Goal: Information Seeking & Learning: Learn about a topic

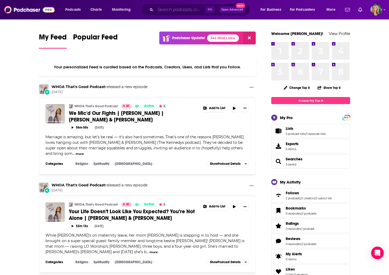
click at [160, 10] on input "Search podcasts, credits, & more..." at bounding box center [180, 10] width 50 height 8
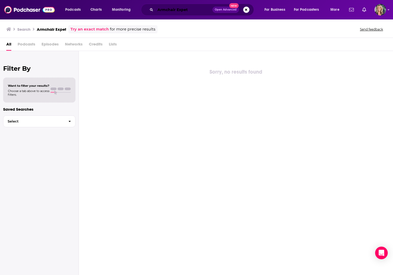
click at [185, 9] on input "Armchair Expet" at bounding box center [183, 10] width 57 height 8
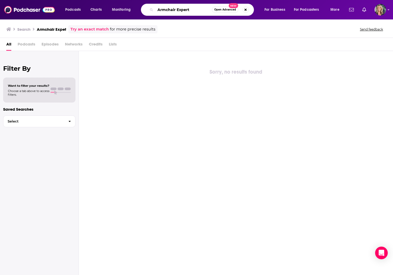
type input "Armchair Expert"
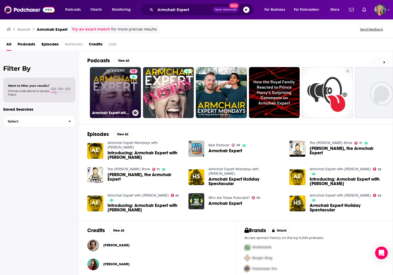
click at [126, 87] on link "93 Armchair Expert with Dax Shepard" at bounding box center [115, 92] width 51 height 51
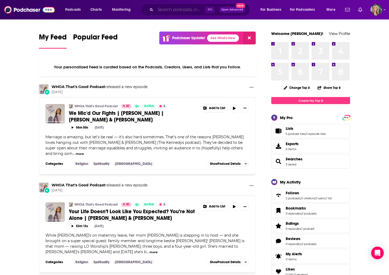
click at [158, 10] on input "Search podcasts, credits, & more..." at bounding box center [180, 10] width 50 height 8
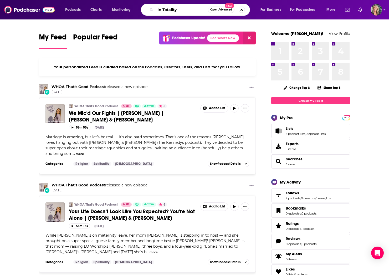
type input "In Totality"
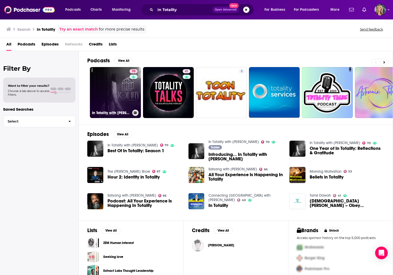
click at [123, 96] on link "70 In Totality with Megan Ashley" at bounding box center [115, 92] width 51 height 51
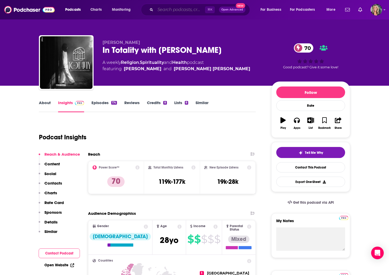
click at [167, 10] on input "Search podcasts, credits, & more..." at bounding box center [180, 10] width 50 height 8
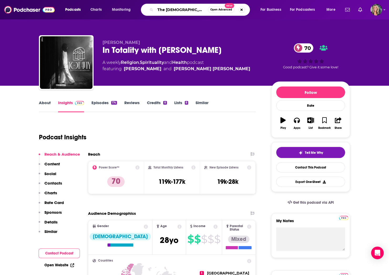
type input "The Christian habits"
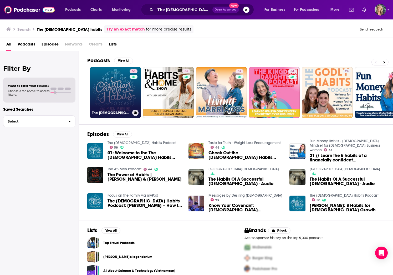
click at [121, 99] on link "58 The Christian Habits Podcast" at bounding box center [115, 92] width 51 height 51
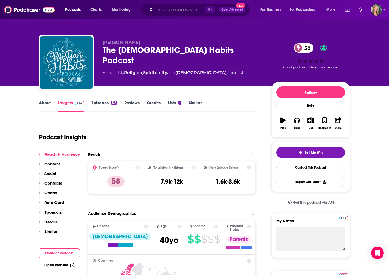
click at [166, 9] on input "Search podcasts, credits, & more..." at bounding box center [180, 10] width 50 height 8
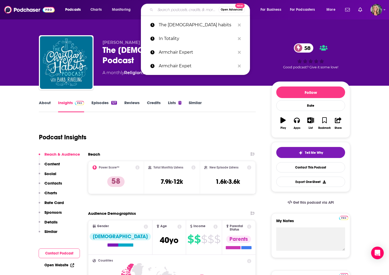
paste input "EDIFI WITH BILLY HALLOWELL"
type input "EDIFI WITH BILLY HALLOWELL"
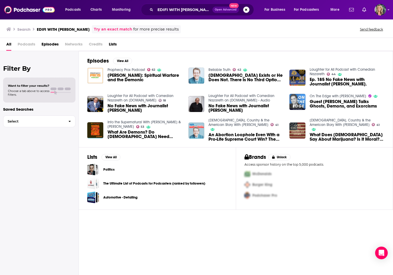
click at [222, 75] on span "God Exists or He Does Not. There Is No Third Option - Richard E. Simmons' Inter…" at bounding box center [246, 77] width 75 height 9
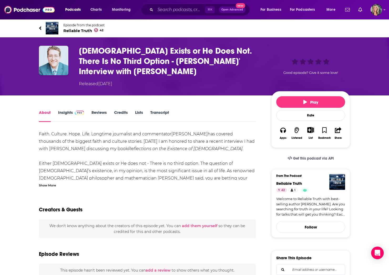
click at [67, 112] on link "Insights" at bounding box center [71, 116] width 26 height 12
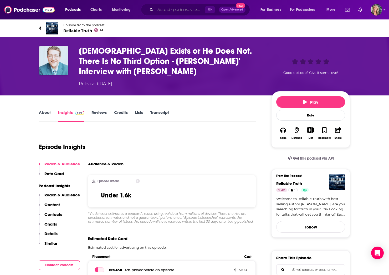
click at [174, 10] on input "Search podcasts, credits, & more..." at bounding box center [180, 10] width 50 height 8
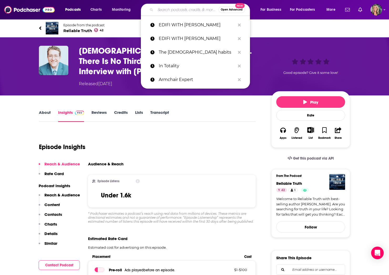
paste input "Billy Hallowell's Playing With Fire Podcast"
type input "Billy Hallowell's Playing With Fire Podcast"
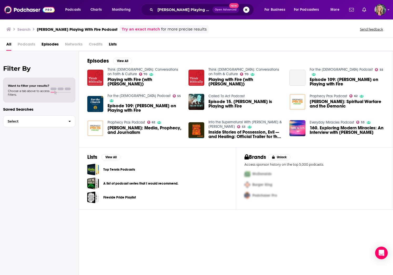
click at [129, 79] on span "Playing with Fire (with Billy Hallowell)" at bounding box center [145, 81] width 75 height 9
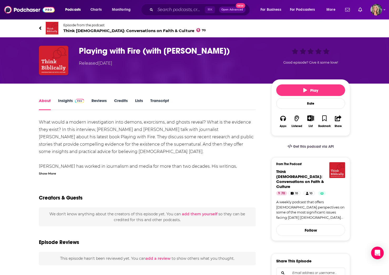
click at [66, 99] on link "Insights" at bounding box center [71, 104] width 26 height 12
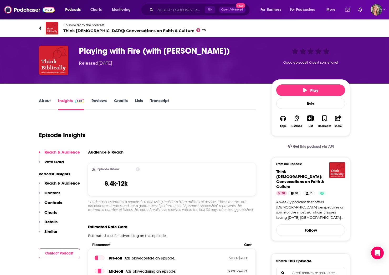
click at [167, 10] on input "Search podcasts, credits, & more..." at bounding box center [180, 10] width 50 height 8
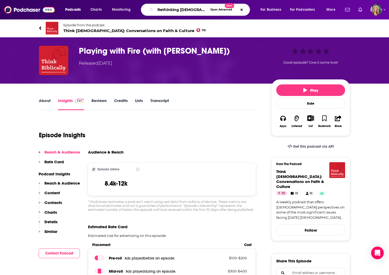
type input "Rethinking Christianity"
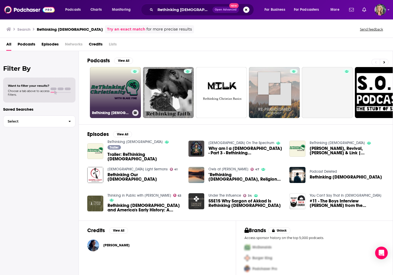
click at [109, 86] on link "ReThinking Christianity" at bounding box center [115, 92] width 51 height 51
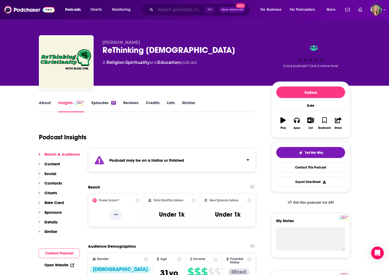
click at [178, 10] on input "Search podcasts, credits, & more..." at bounding box center [180, 10] width 50 height 8
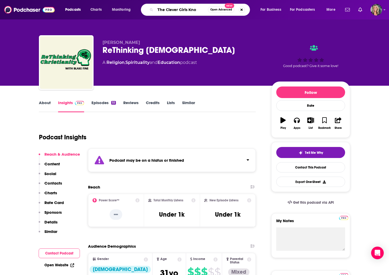
type input "The Clever Girls Know"
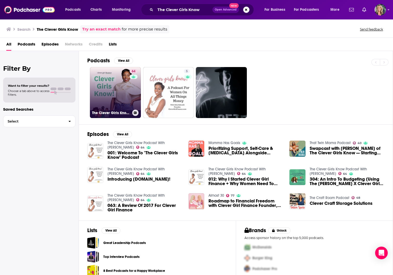
click at [113, 89] on link "64 The Clever Girls Know Podcast With Bola Sokunbi" at bounding box center [115, 92] width 51 height 51
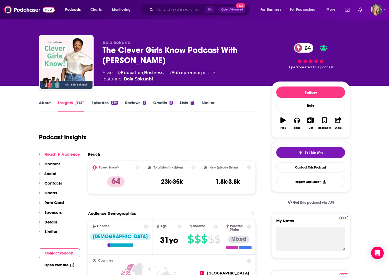
click at [169, 10] on input "Search podcasts, credits, & more..." at bounding box center [180, 10] width 50 height 8
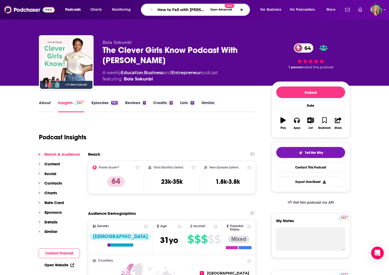
type input "How to Fail with Elizabeth Day"
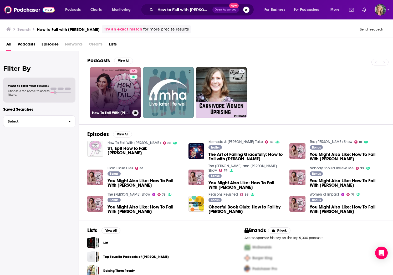
click at [112, 92] on link "86 How To Fail With Elizabeth Day" at bounding box center [115, 92] width 51 height 51
